Goal: Navigation & Orientation: Find specific page/section

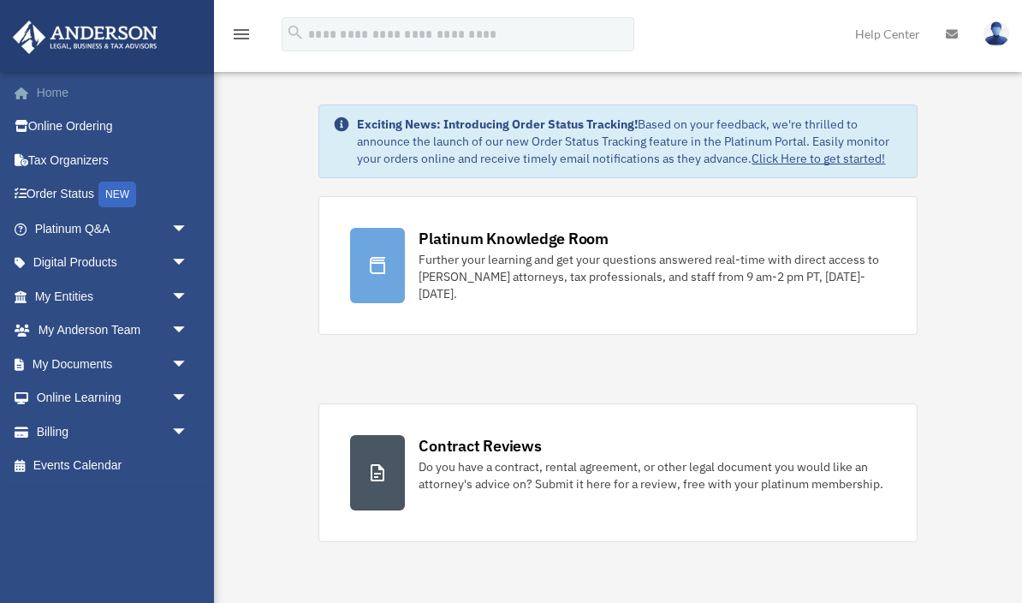
click at [37, 85] on link "Home" at bounding box center [113, 92] width 202 height 34
click at [48, 466] on link "Events Calendar" at bounding box center [113, 466] width 202 height 34
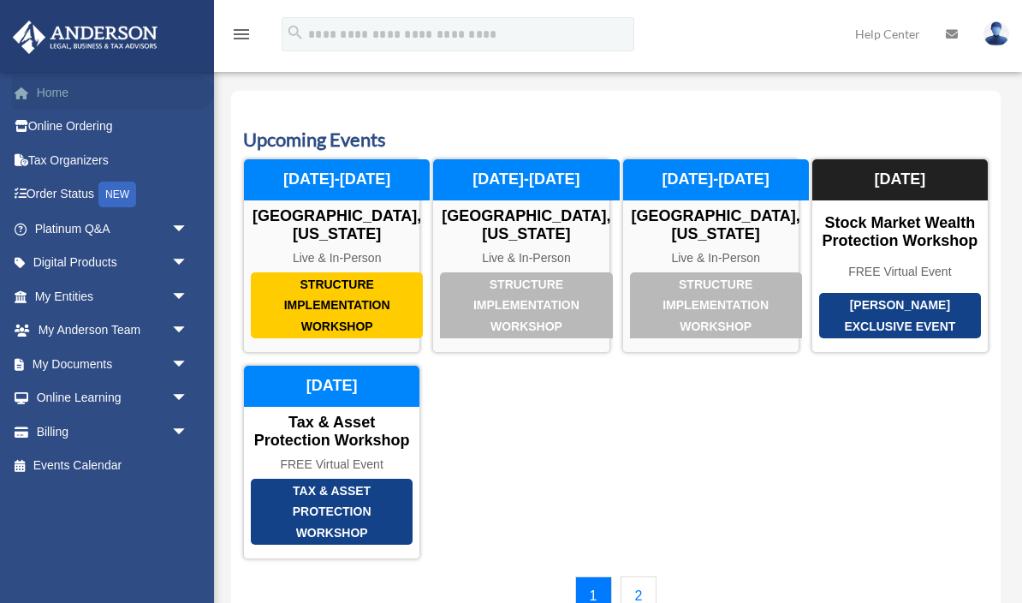
click at [32, 102] on link "Home" at bounding box center [113, 92] width 202 height 34
click at [36, 123] on link "Online Ordering" at bounding box center [113, 127] width 202 height 34
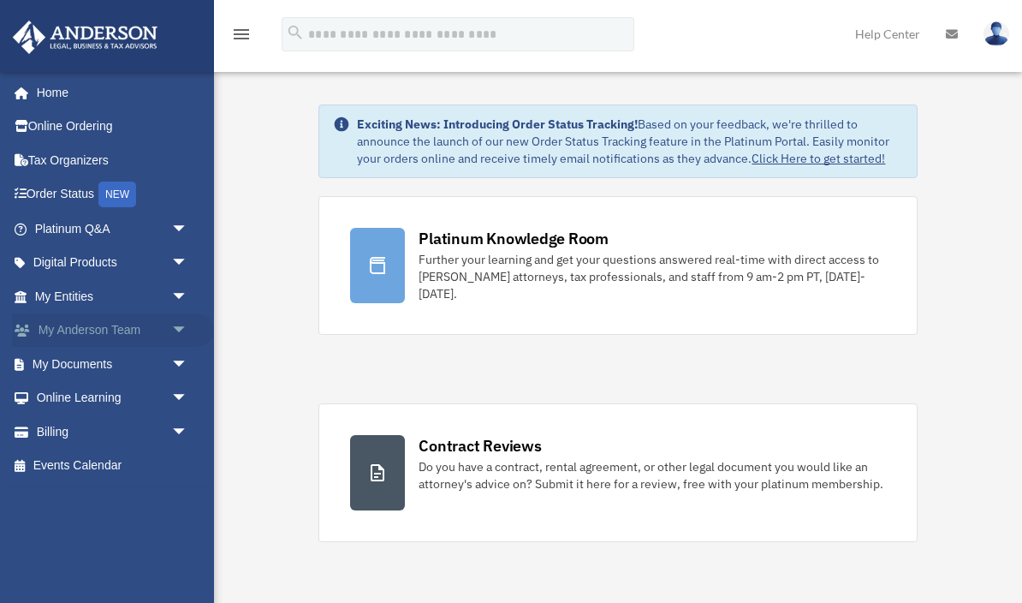
click at [171, 324] on span "arrow_drop_down" at bounding box center [188, 330] width 34 height 35
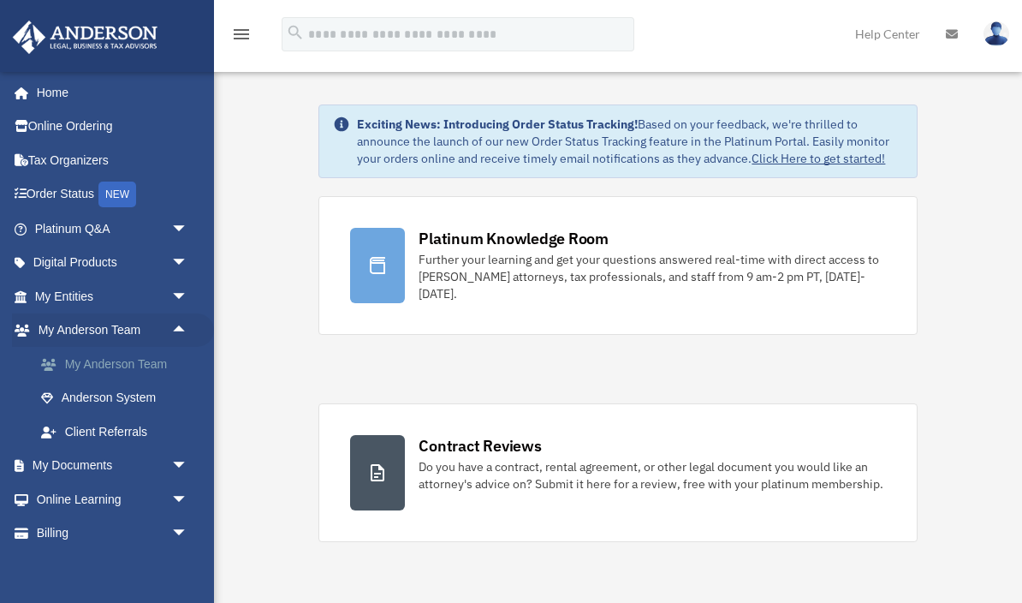
click at [83, 362] on link "My Anderson Team" at bounding box center [119, 364] width 190 height 34
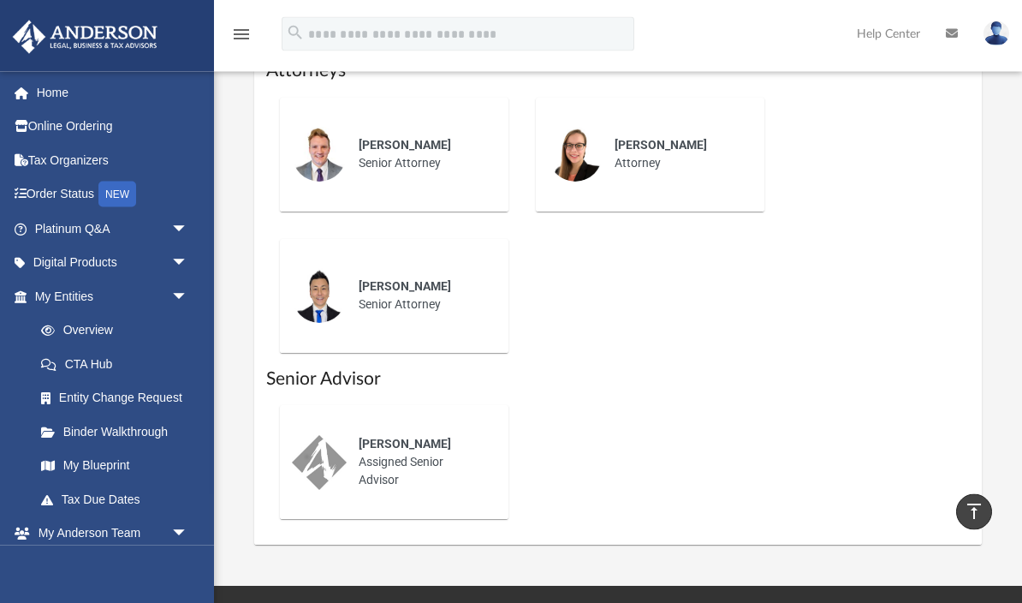
scroll to position [824, 0]
click at [171, 519] on span "arrow_drop_down" at bounding box center [188, 533] width 34 height 35
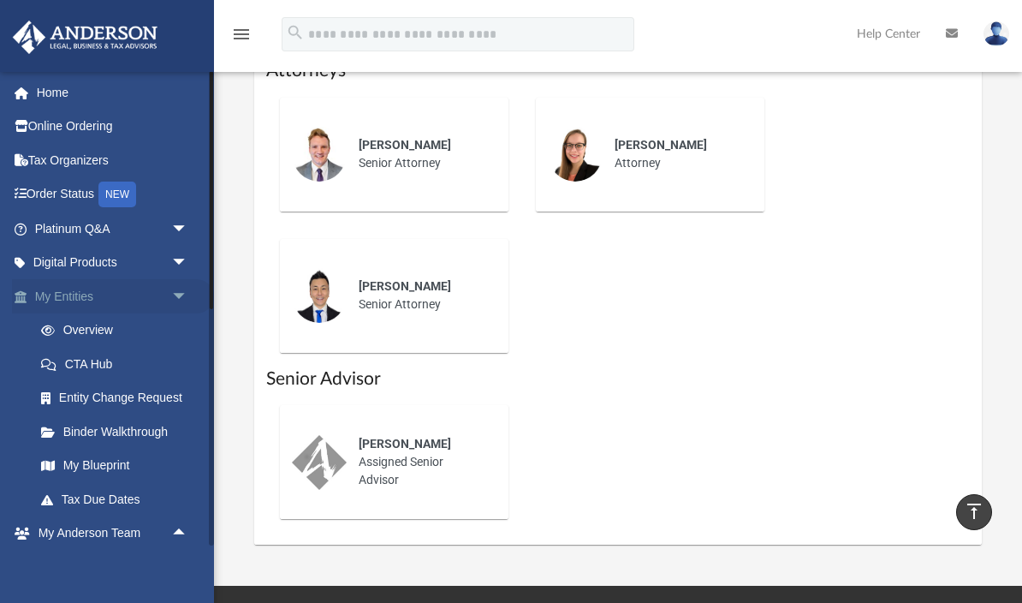
click at [171, 295] on span "arrow_drop_down" at bounding box center [188, 296] width 34 height 35
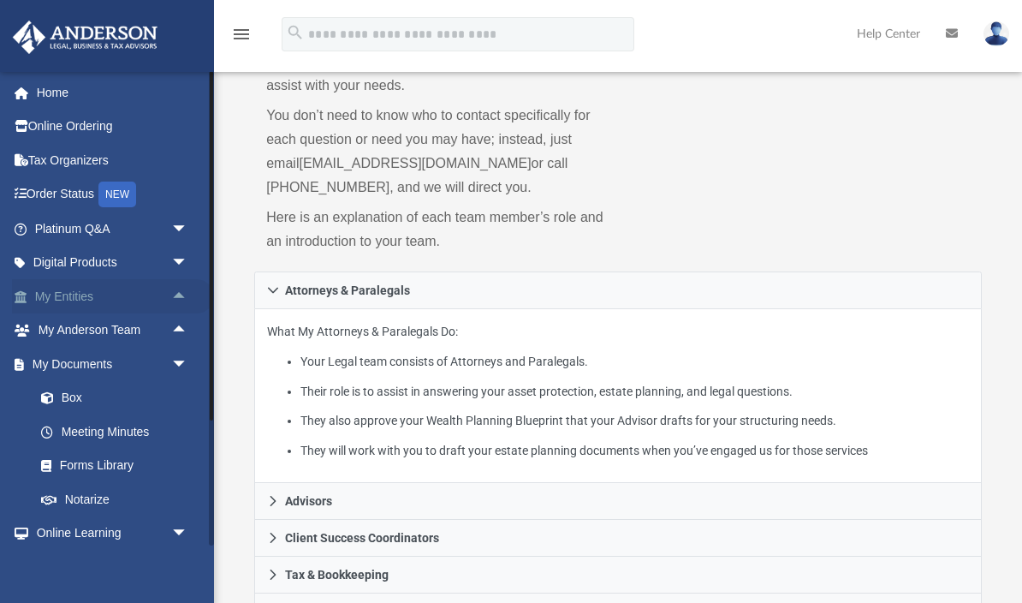
scroll to position [0, 0]
